Goal: Task Accomplishment & Management: Manage account settings

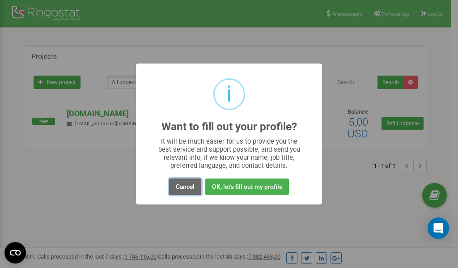
click at [180, 186] on button "Cancel" at bounding box center [185, 186] width 32 height 17
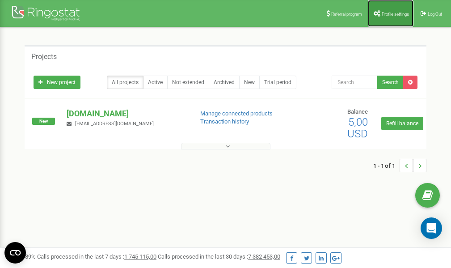
click at [395, 13] on span "Profile settings" at bounding box center [395, 14] width 27 height 5
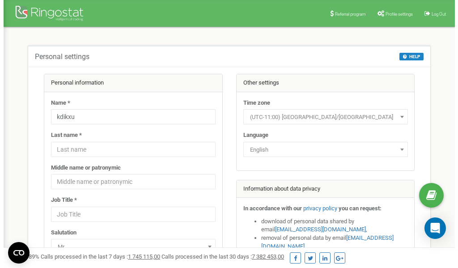
scroll to position [45, 0]
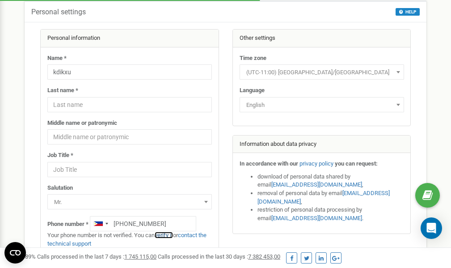
click at [169, 236] on link "verify it" at bounding box center [164, 235] width 18 height 7
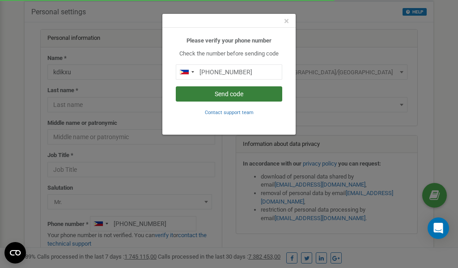
click at [238, 93] on button "Send code" at bounding box center [229, 93] width 106 height 15
